Goal: Information Seeking & Learning: Find specific fact

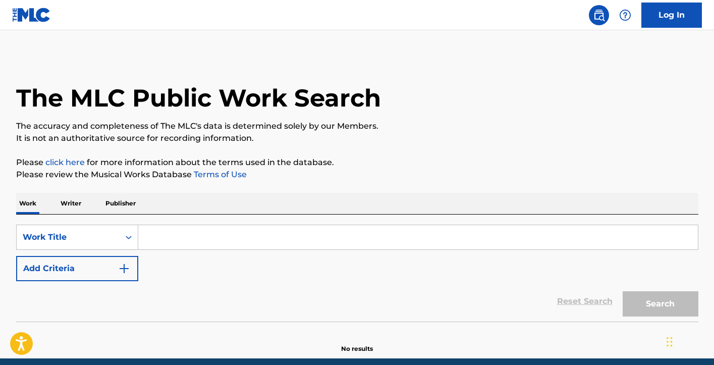
click at [192, 237] on input "Search Form" at bounding box center [418, 237] width 560 height 24
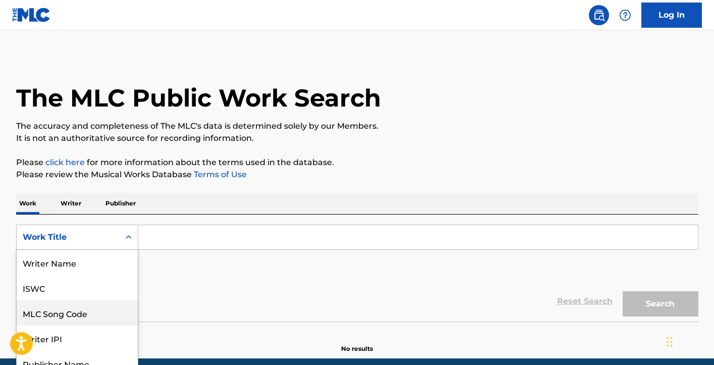
scroll to position [37, 0]
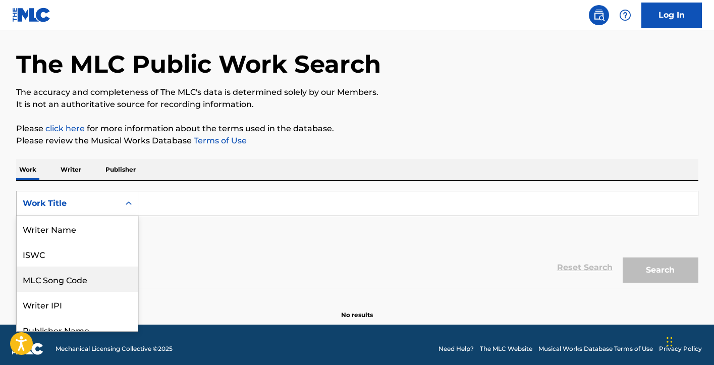
click at [124, 216] on div "8 results available. Use Up and Down to choose options, press Enter to select t…" at bounding box center [77, 203] width 122 height 25
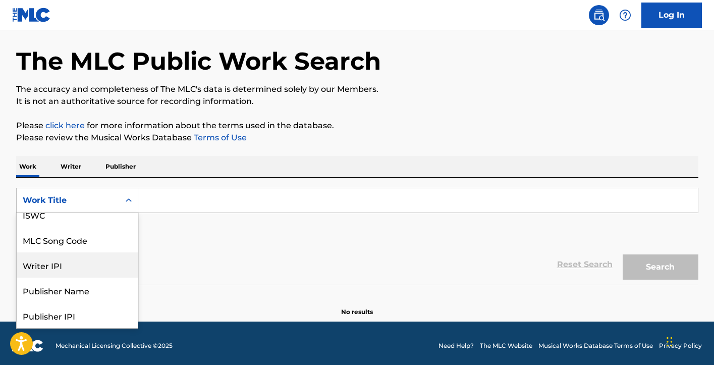
scroll to position [0, 0]
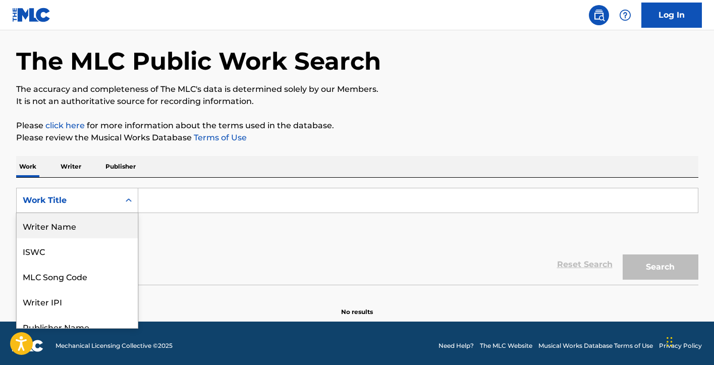
click at [49, 227] on div "Writer Name" at bounding box center [77, 225] width 121 height 25
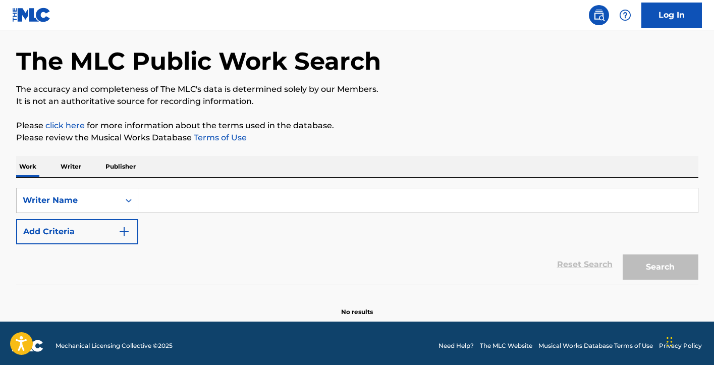
click at [167, 197] on input "Search Form" at bounding box center [418, 200] width 560 height 24
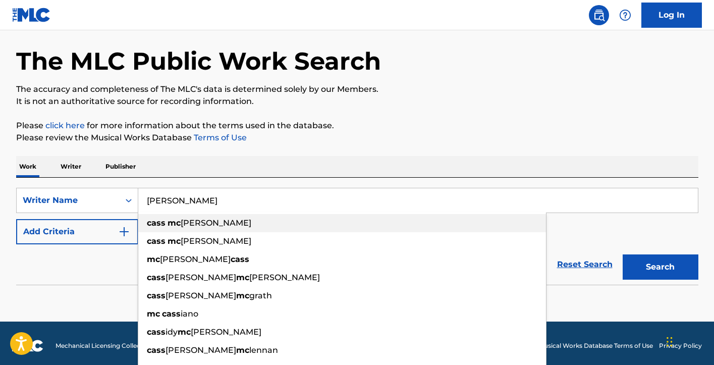
click at [179, 217] on div "[PERSON_NAME]" at bounding box center [342, 223] width 408 height 18
type input "[PERSON_NAME]"
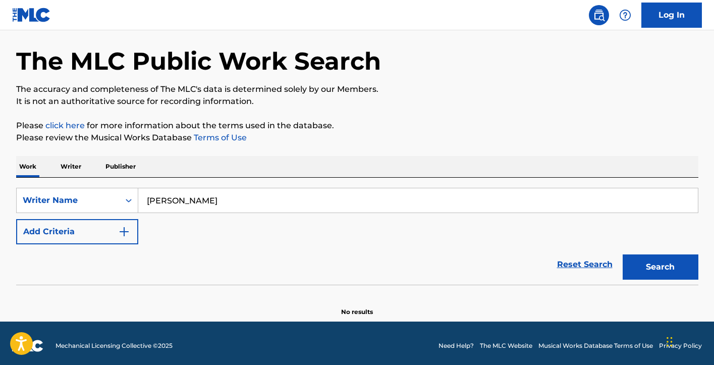
click at [658, 269] on button "Search" at bounding box center [661, 266] width 76 height 25
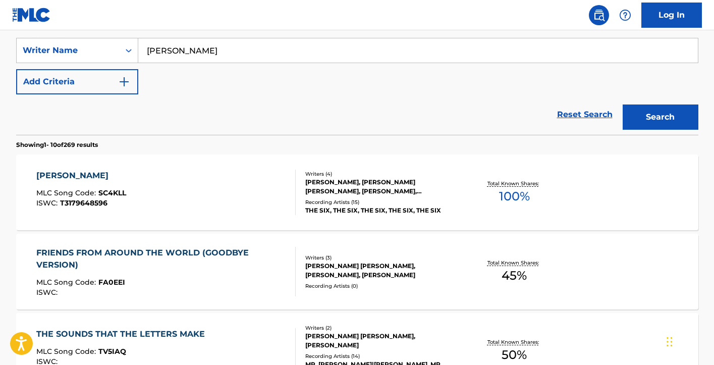
scroll to position [188, 0]
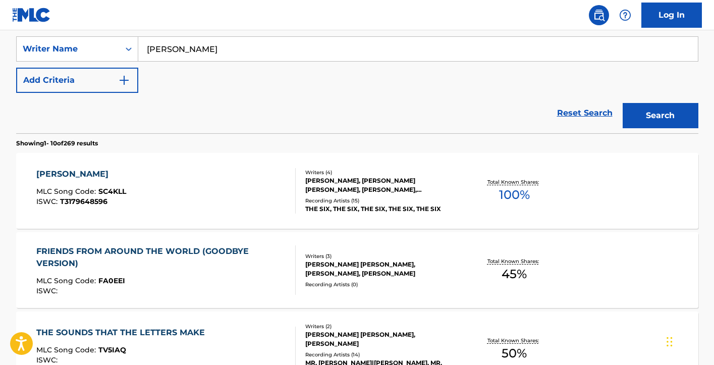
click at [53, 175] on div "[PERSON_NAME]" at bounding box center [81, 174] width 90 height 12
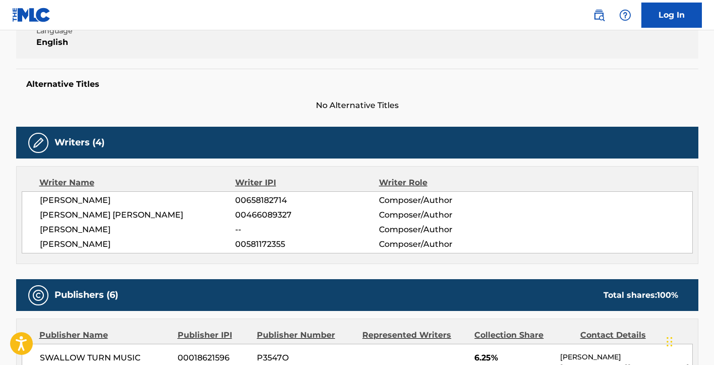
scroll to position [151, 0]
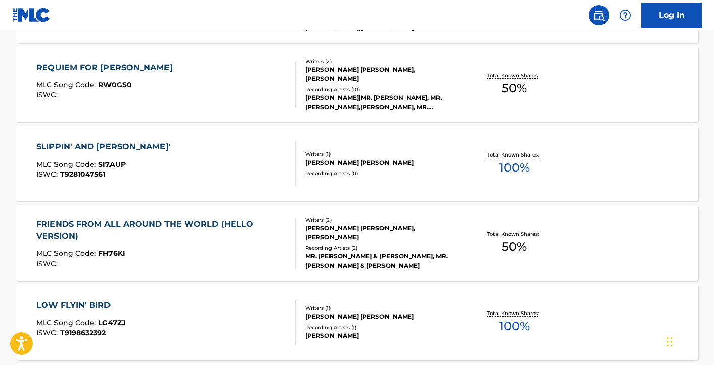
scroll to position [541, 0]
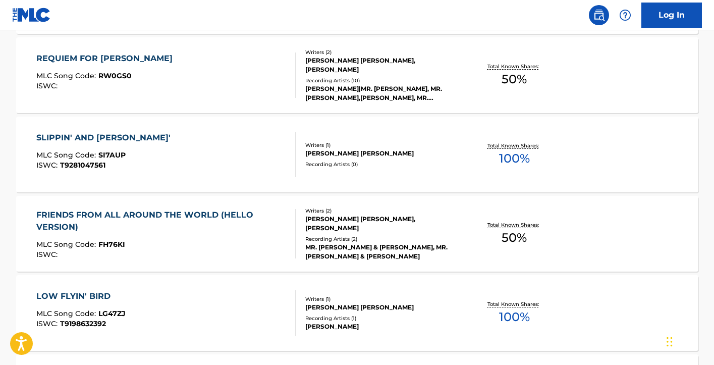
click at [90, 139] on div "SLIPPIN' AND [PERSON_NAME]'" at bounding box center [105, 138] width 139 height 12
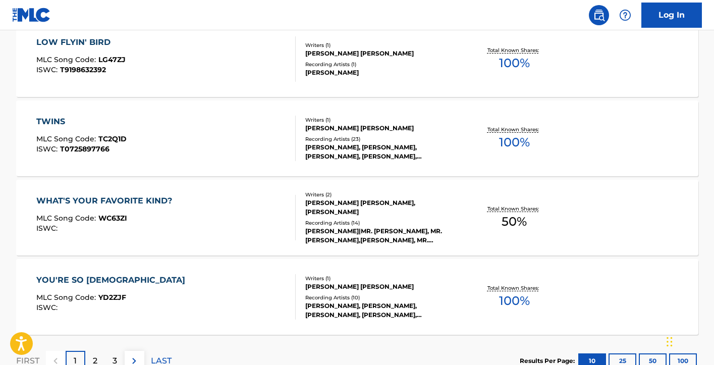
scroll to position [820, 0]
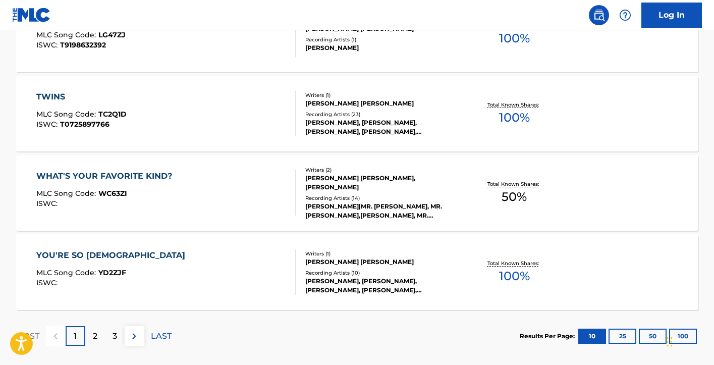
click at [49, 92] on div "TWINS" at bounding box center [81, 97] width 90 height 12
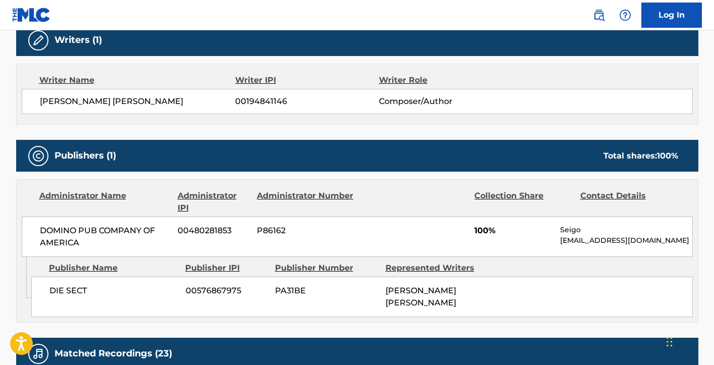
scroll to position [202, 0]
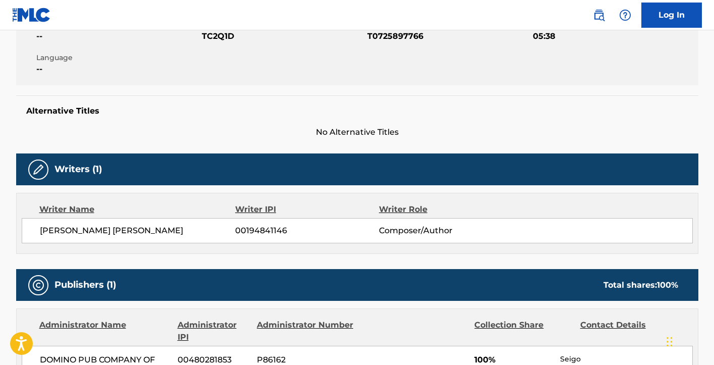
scroll to position [846, 0]
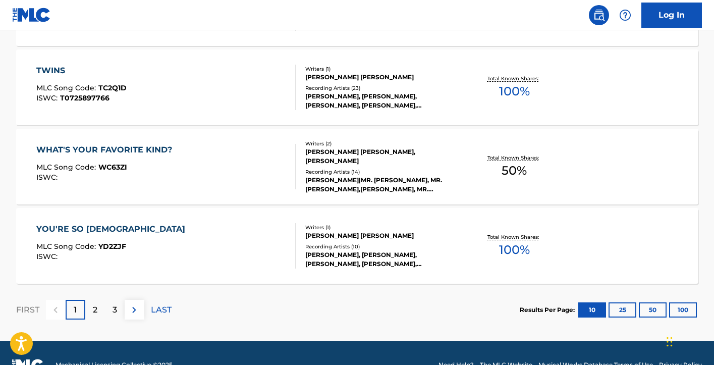
click at [97, 308] on div "2" at bounding box center [95, 310] width 20 height 20
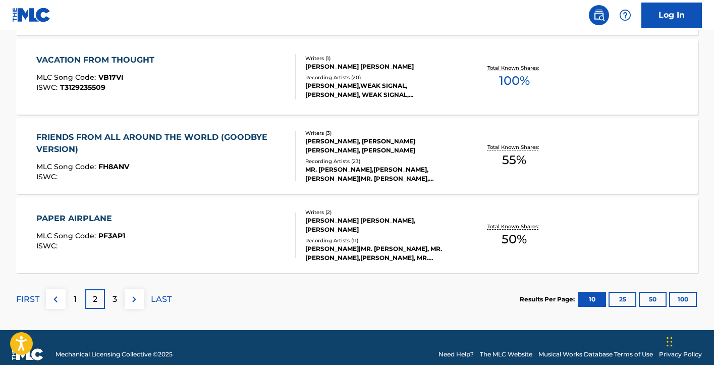
scroll to position [870, 0]
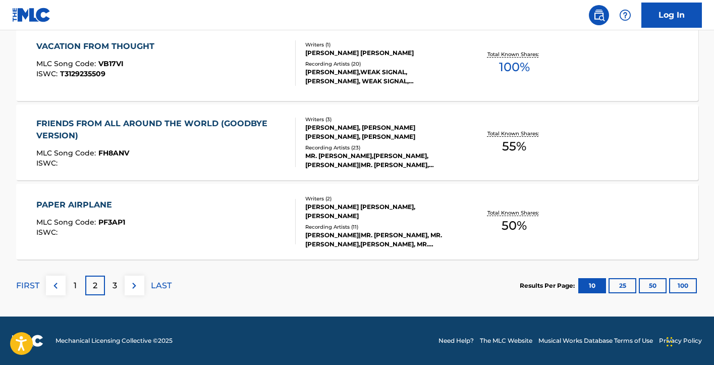
click at [119, 285] on div "3" at bounding box center [115, 285] width 20 height 20
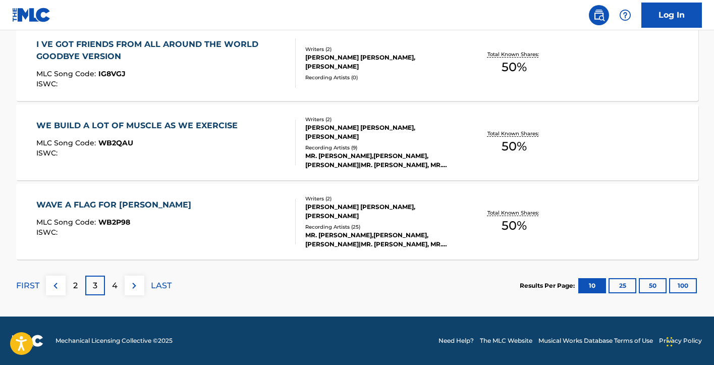
click at [117, 286] on p "4" at bounding box center [115, 286] width 6 height 12
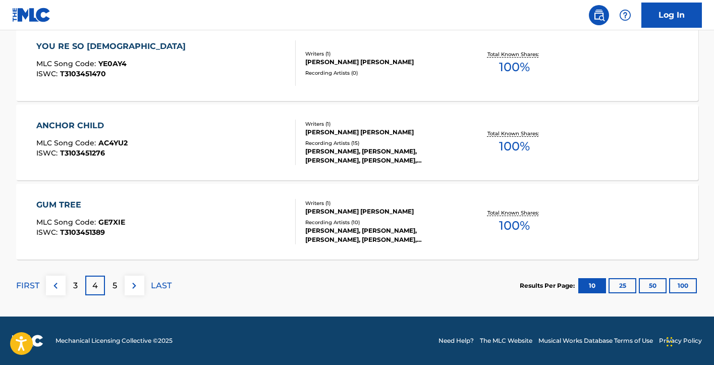
click at [73, 43] on div "YOU RE SO [DEMOGRAPHIC_DATA]" at bounding box center [113, 46] width 154 height 12
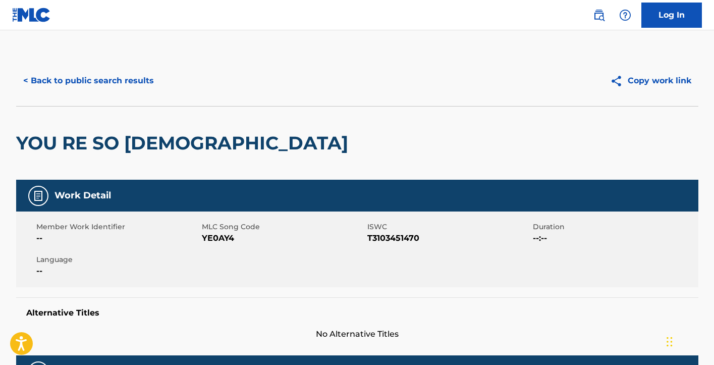
click at [54, 82] on button "< Back to public search results" at bounding box center [88, 80] width 145 height 25
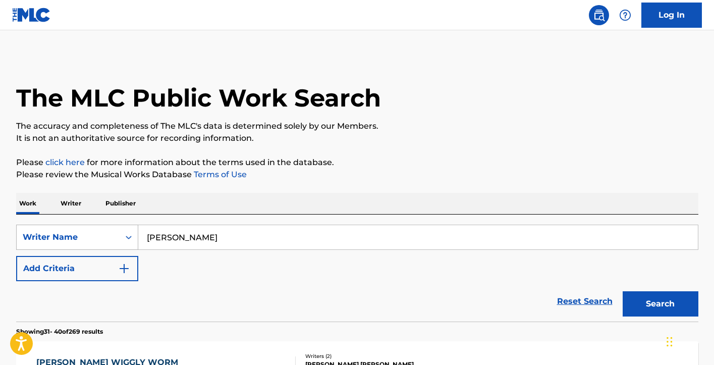
click at [131, 236] on div "Writer Name" at bounding box center [77, 237] width 122 height 25
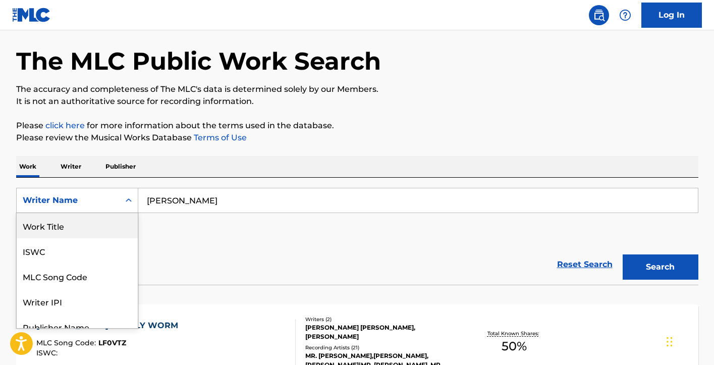
click at [60, 224] on div "Work Title" at bounding box center [77, 225] width 121 height 25
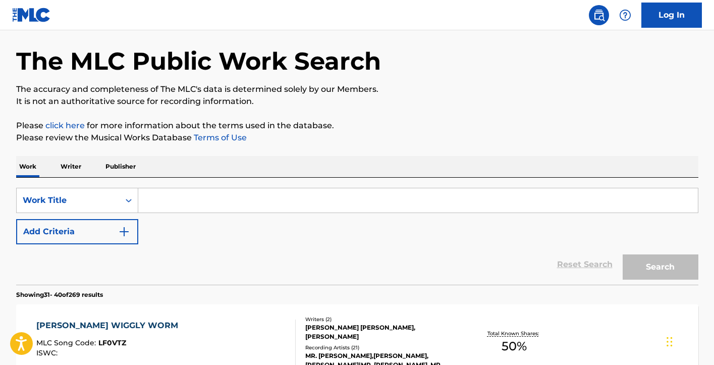
click at [203, 199] on input "Search Form" at bounding box center [418, 200] width 560 height 24
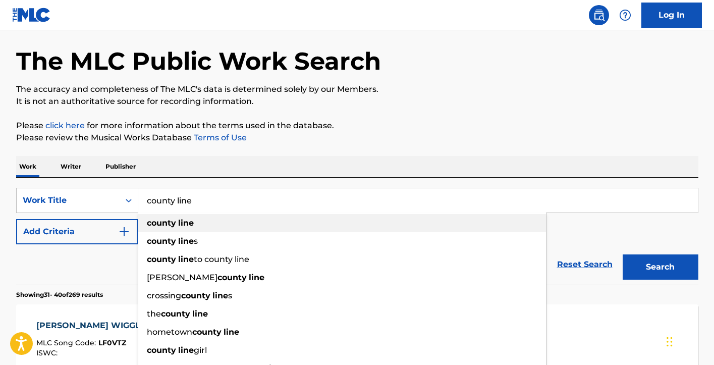
type input "county line"
click at [191, 225] on strong "line" at bounding box center [186, 223] width 16 height 10
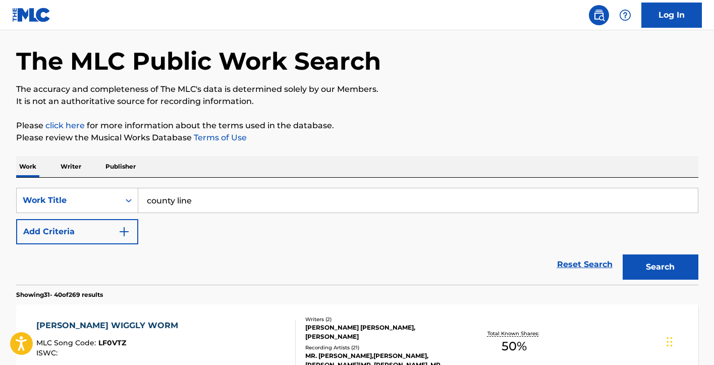
click at [117, 227] on button "Add Criteria" at bounding box center [77, 231] width 122 height 25
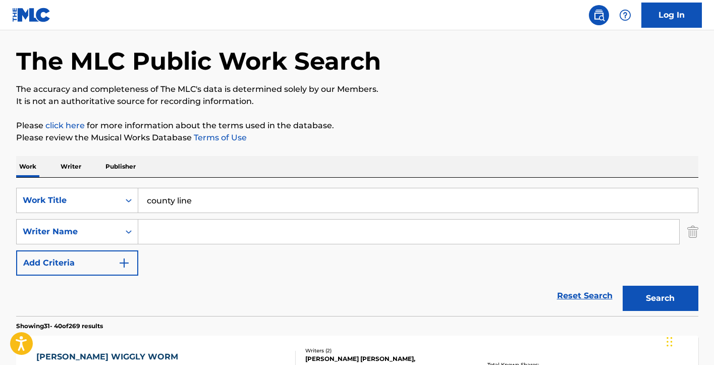
click at [166, 235] on input "Search Form" at bounding box center [408, 231] width 541 height 24
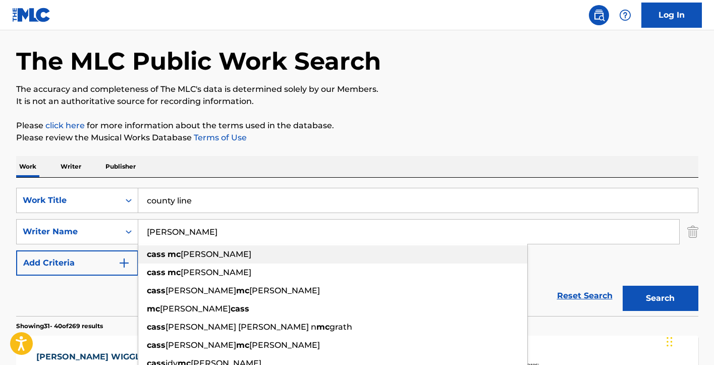
click at [170, 256] on strong "mc" at bounding box center [174, 254] width 13 height 10
type input "[PERSON_NAME]"
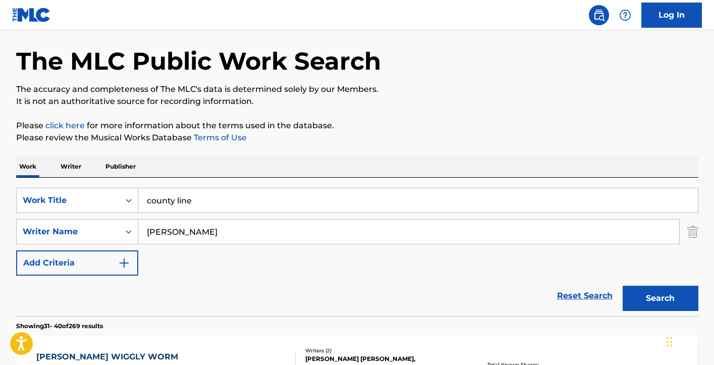
click at [643, 297] on button "Search" at bounding box center [661, 298] width 76 height 25
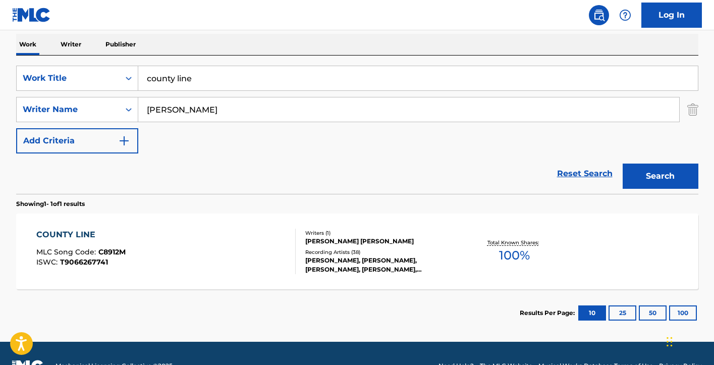
scroll to position [184, 0]
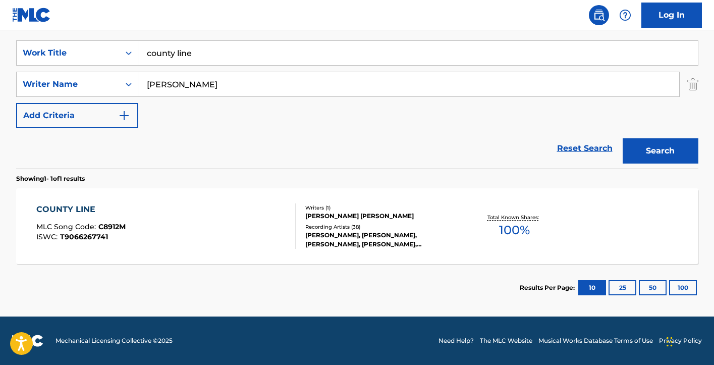
click at [79, 211] on div "COUNTY LINE" at bounding box center [80, 209] width 89 height 12
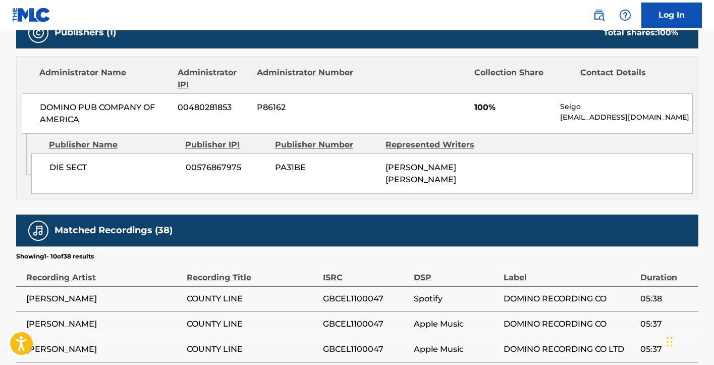
scroll to position [252, 0]
